Goal: Information Seeking & Learning: Learn about a topic

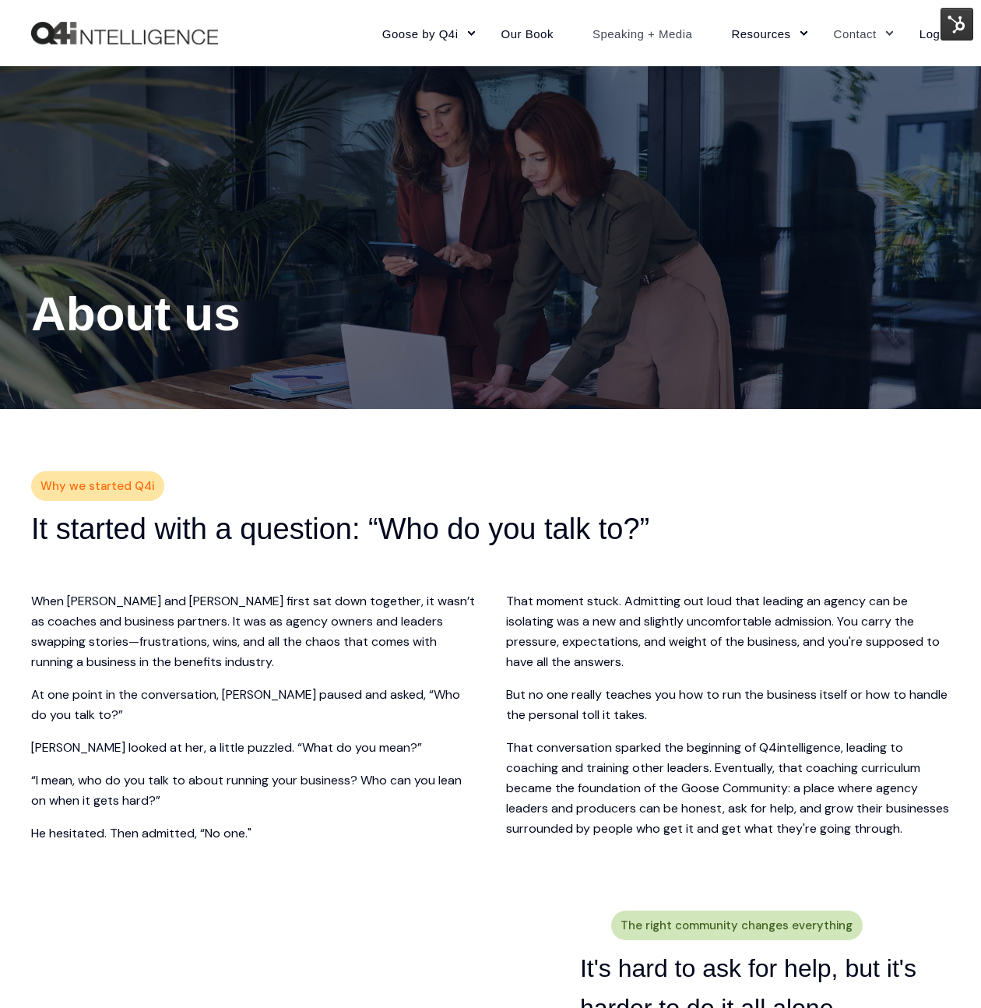
click at [632, 28] on link "Speaking + Media" at bounding box center [642, 33] width 139 height 68
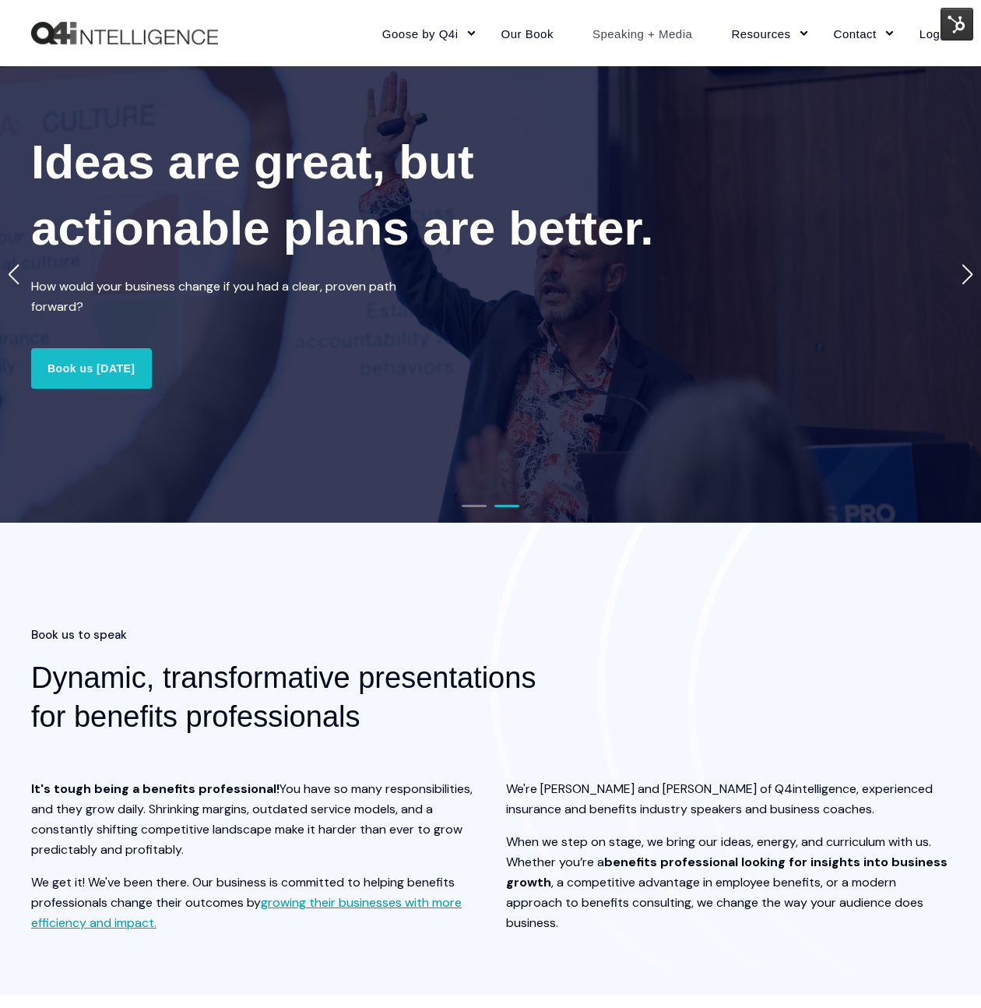
click at [964, 276] on div "Next slide" at bounding box center [967, 274] width 12 height 20
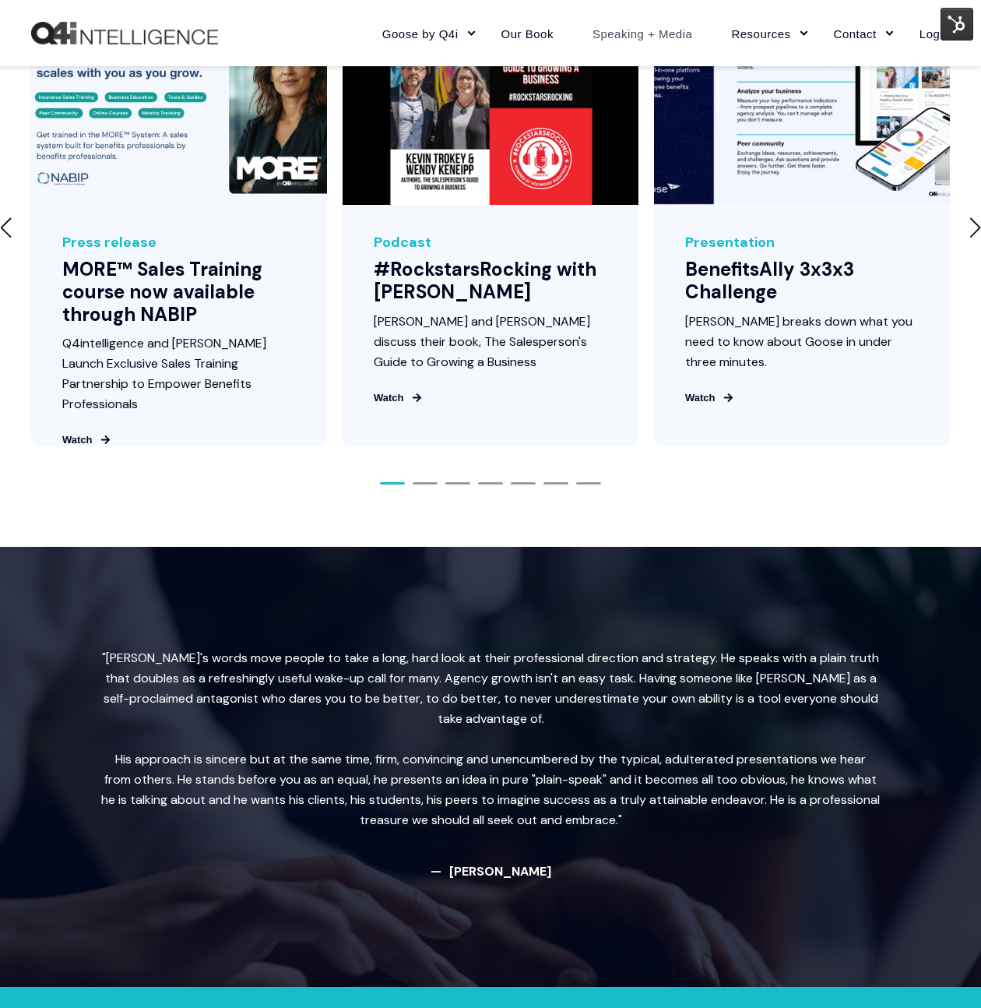
scroll to position [1829, 0]
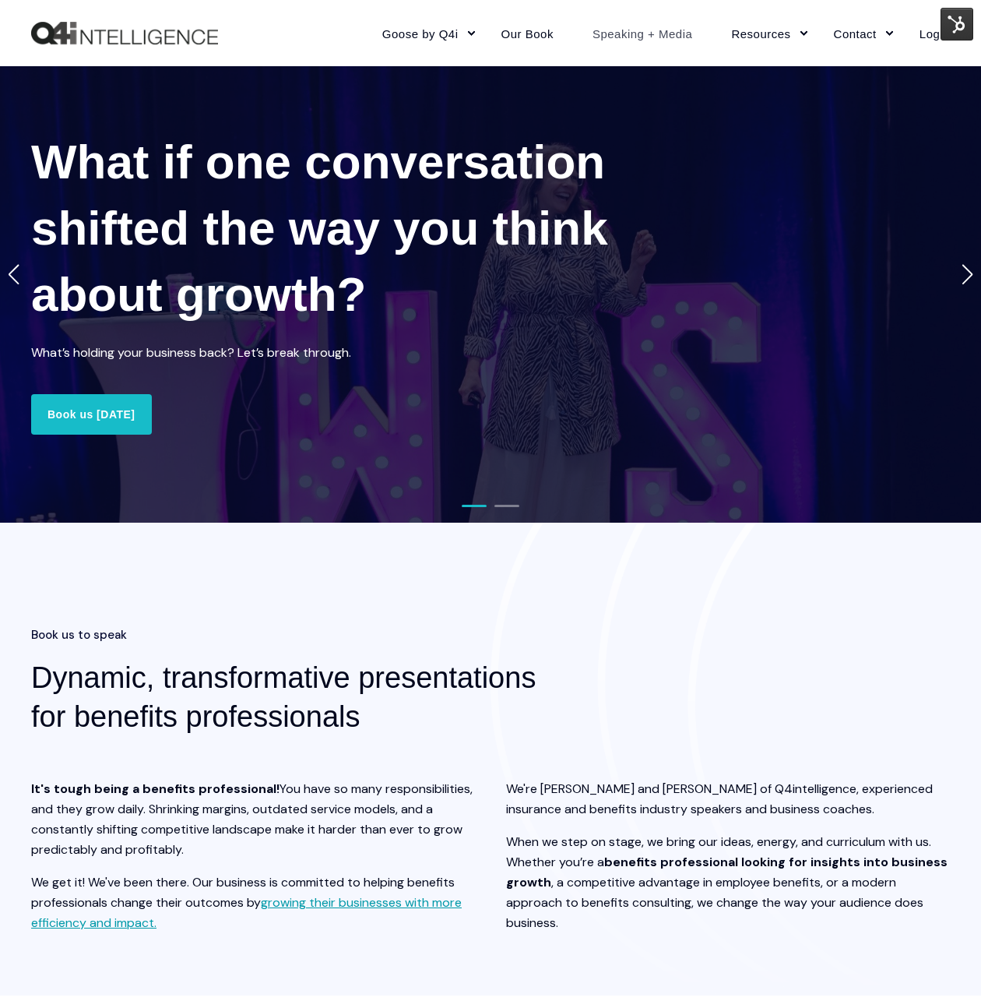
scroll to position [0, 0]
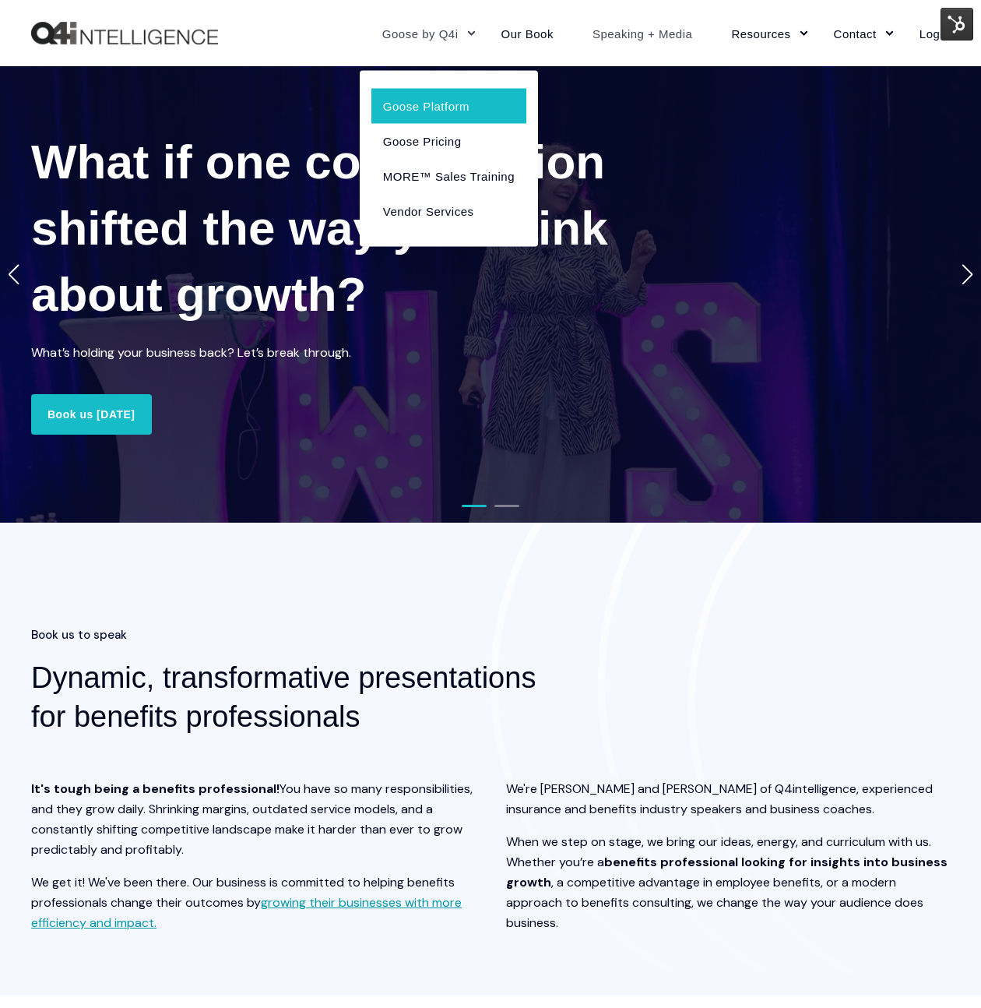
click at [434, 94] on link "Goose Platform" at bounding box center [449, 105] width 155 height 35
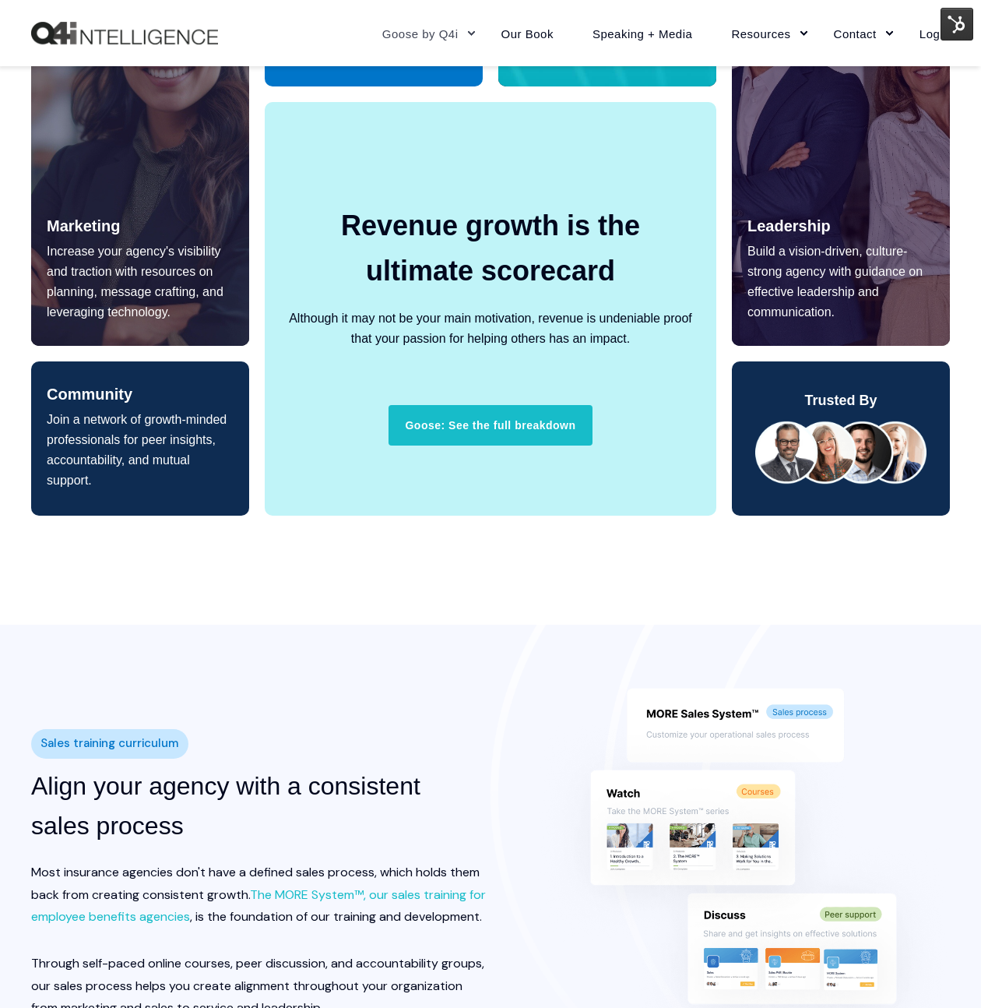
scroll to position [1627, 0]
